Goal: Transaction & Acquisition: Book appointment/travel/reservation

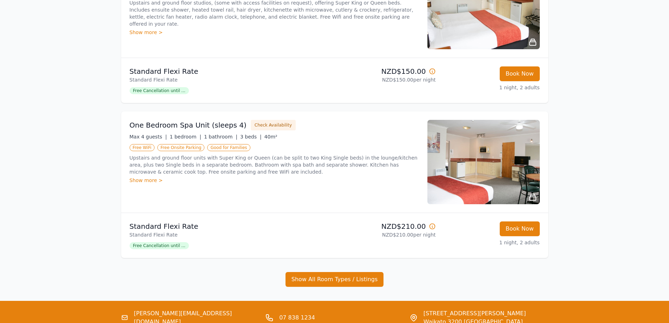
scroll to position [176, 0]
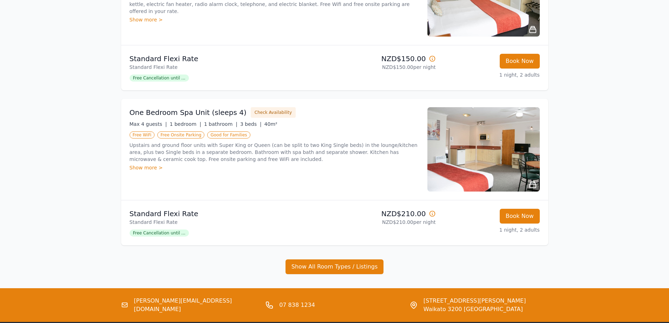
click at [508, 161] on img at bounding box center [483, 149] width 112 height 84
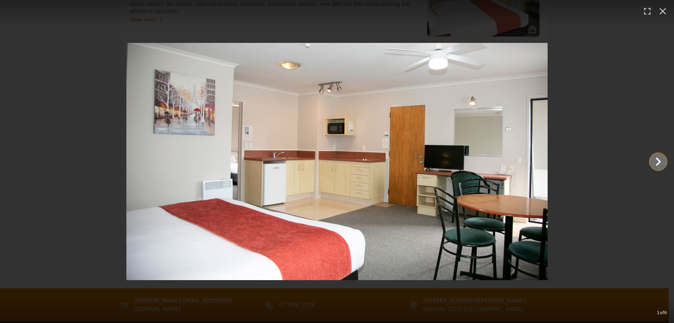
click at [663, 158] on icon "Show slide 2 of 6" at bounding box center [658, 161] width 17 height 17
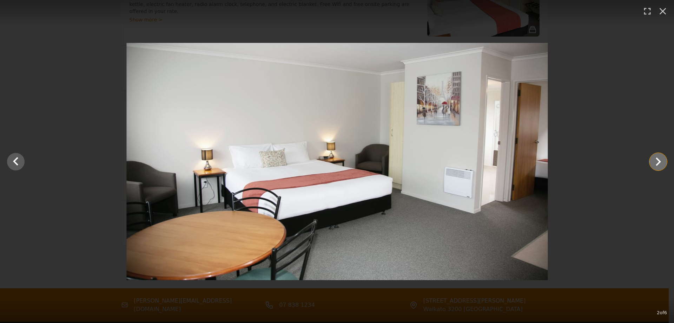
click at [663, 158] on icon "Show slide 3 of 6" at bounding box center [658, 161] width 17 height 17
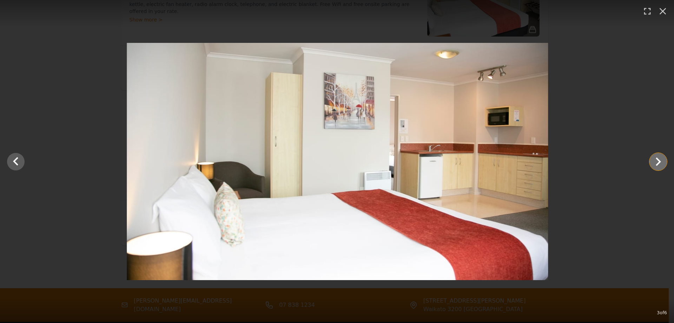
click at [663, 158] on icon "Show slide 4 of 6" at bounding box center [658, 161] width 17 height 17
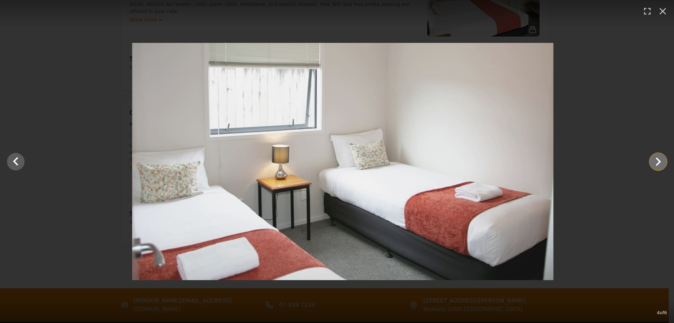
click at [663, 158] on icon "Show slide 5 of 6" at bounding box center [658, 161] width 17 height 17
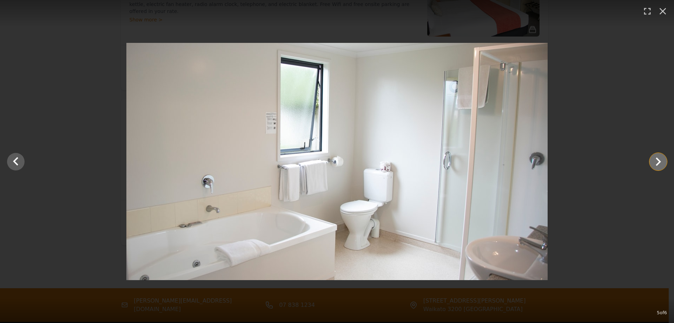
click at [663, 158] on icon "Show slide 6 of 6" at bounding box center [658, 161] width 17 height 17
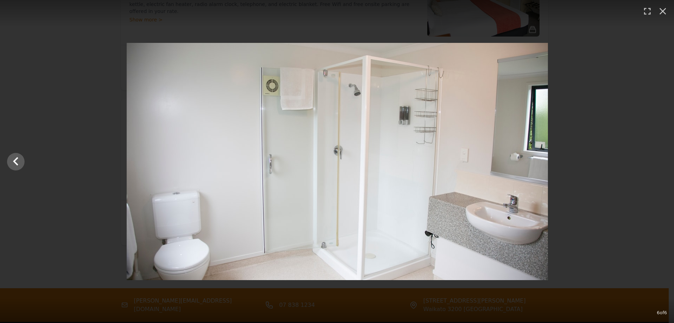
click at [663, 158] on div at bounding box center [337, 161] width 674 height 237
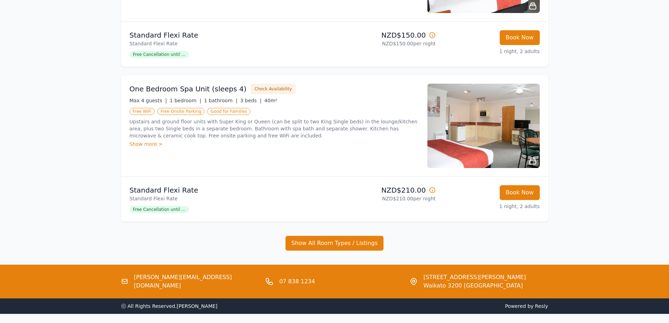
scroll to position [224, 0]
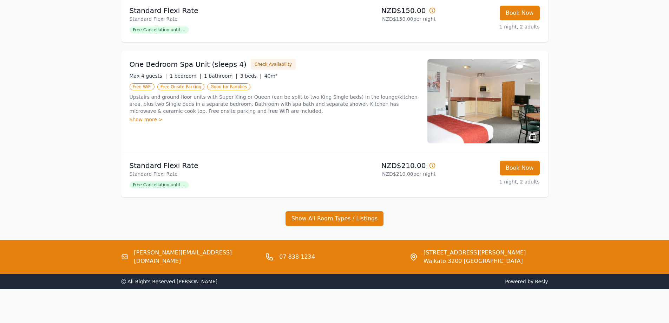
click at [154, 257] on link "[PERSON_NAME][EMAIL_ADDRESS][DOMAIN_NAME]" at bounding box center [197, 256] width 126 height 17
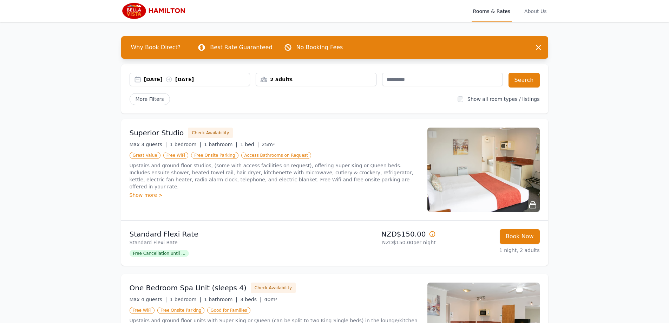
scroll to position [0, 0]
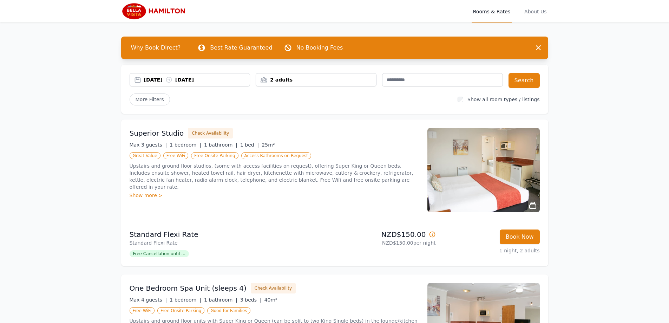
click at [93, 143] on div "Open main menu Rooms & Rates About Us Why Book Direct? Best Rate Guaranteed No …" at bounding box center [334, 256] width 669 height 513
drag, startPoint x: 77, startPoint y: 292, endPoint x: 81, endPoint y: 296, distance: 6.7
click at [77, 292] on div "Open main menu Rooms & Rates About Us Why Book Direct? Best Rate Guaranteed No …" at bounding box center [334, 256] width 669 height 513
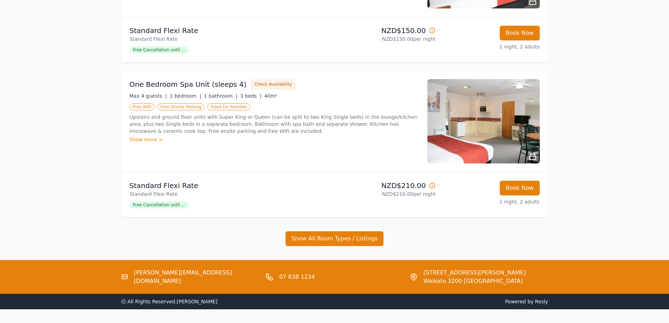
scroll to position [224, 0]
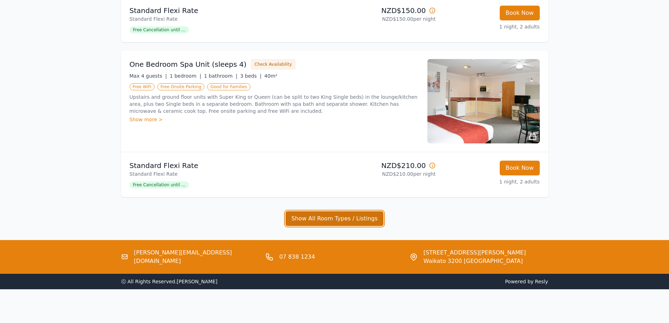
click at [332, 220] on button "Show All Room Types / Listings" at bounding box center [335, 218] width 98 height 15
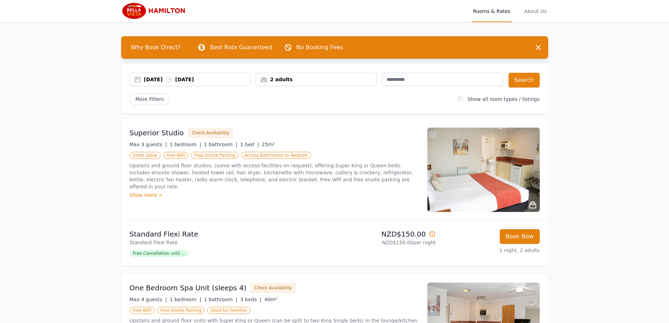
scroll to position [0, 0]
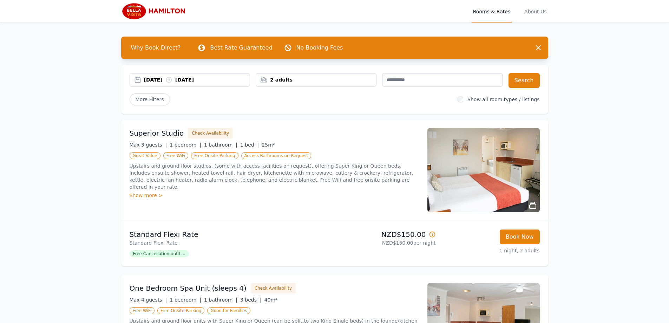
click at [235, 84] on div "[DATE] [DATE]" at bounding box center [190, 79] width 121 height 13
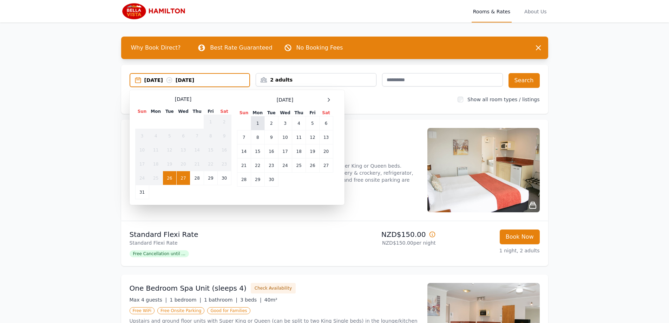
click at [255, 120] on td "1" at bounding box center [258, 123] width 14 height 14
click at [274, 126] on td "2" at bounding box center [271, 123] width 14 height 14
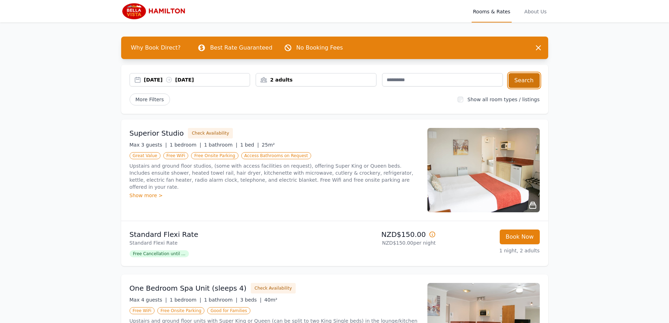
click at [527, 78] on button "Search" at bounding box center [524, 80] width 31 height 15
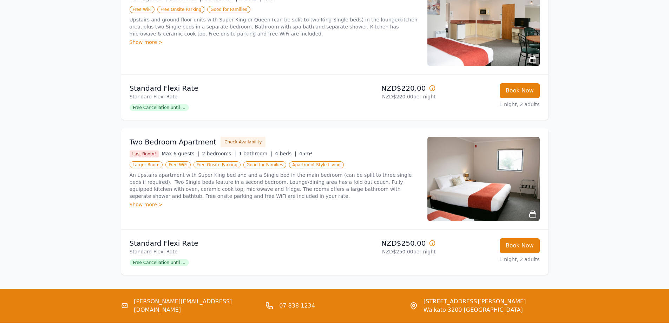
scroll to position [505, 0]
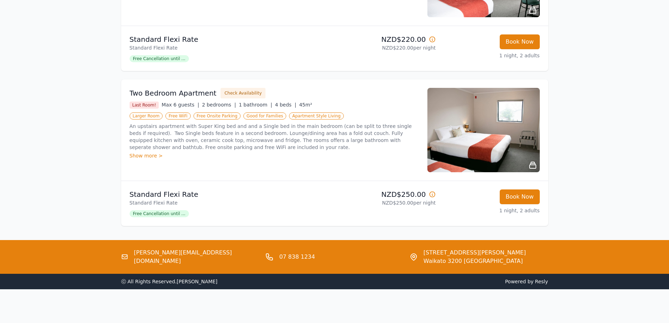
click at [143, 156] on div "Show more >" at bounding box center [274, 155] width 289 height 7
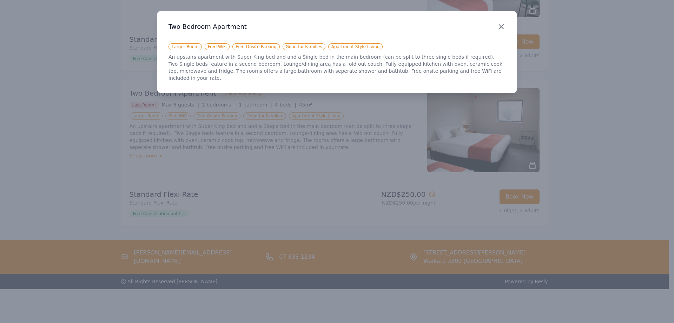
click at [500, 26] on icon "button" at bounding box center [501, 26] width 8 height 8
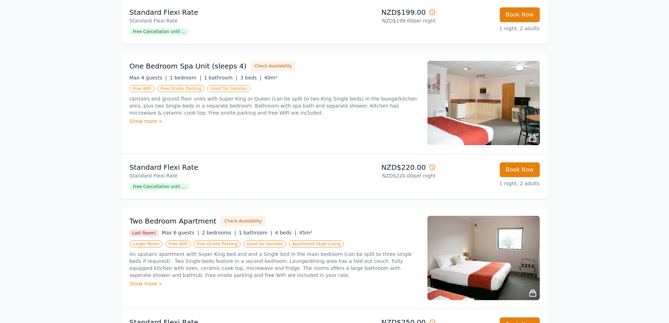
scroll to position [364, 0]
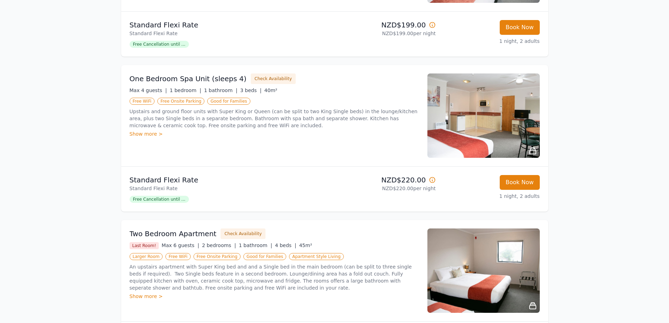
click at [151, 135] on div "Show more >" at bounding box center [274, 133] width 289 height 7
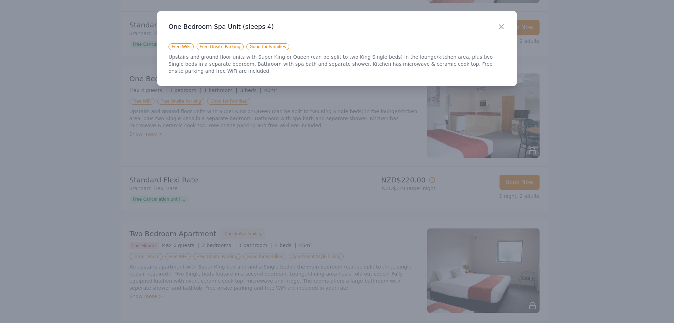
click at [92, 143] on div at bounding box center [337, 161] width 674 height 323
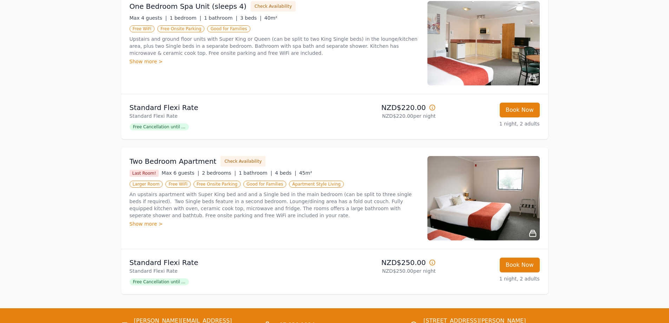
scroll to position [505, 0]
